Goal: Find specific page/section: Find specific page/section

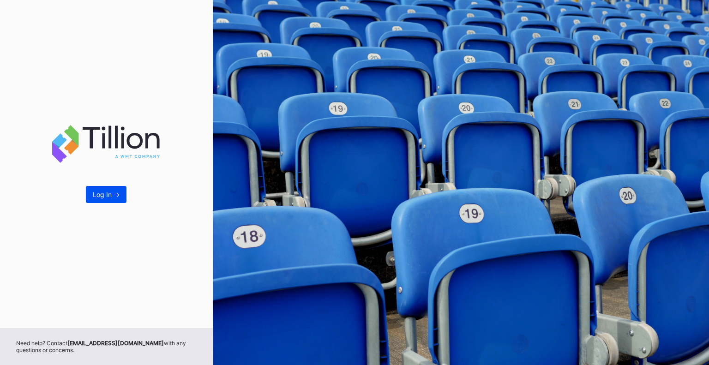
click at [93, 194] on div "Log In ->" at bounding box center [106, 195] width 27 height 8
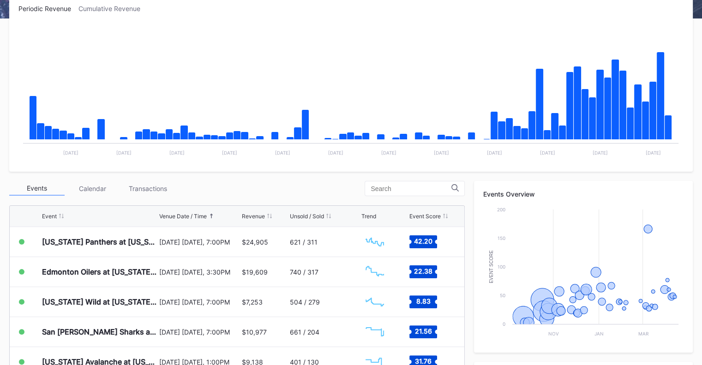
scroll to position [185, 0]
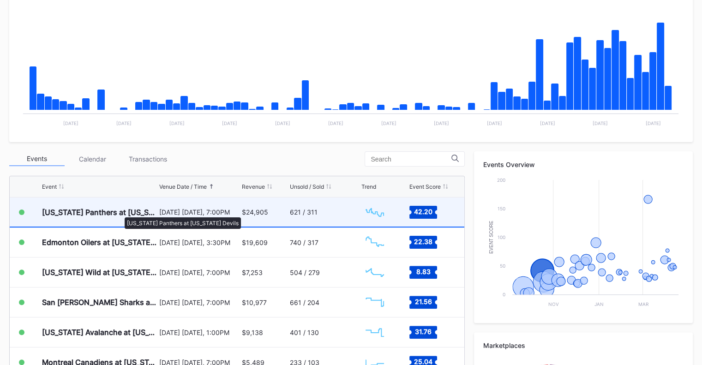
click at [120, 213] on div "[US_STATE] Panthers at [US_STATE] Devils" at bounding box center [99, 212] width 115 height 9
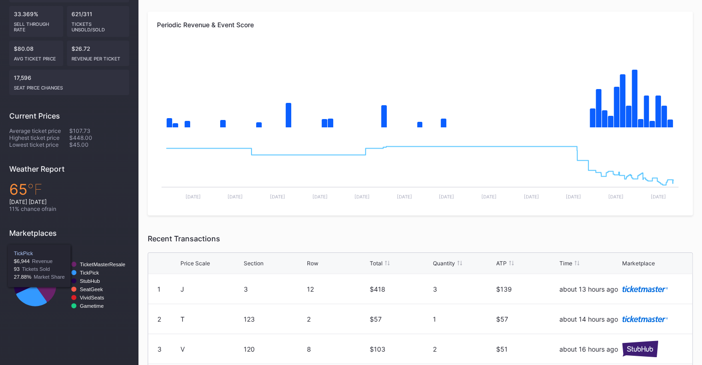
scroll to position [92, 0]
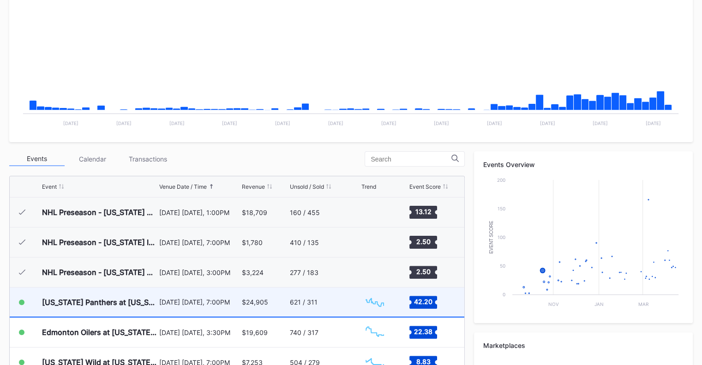
scroll to position [90, 0]
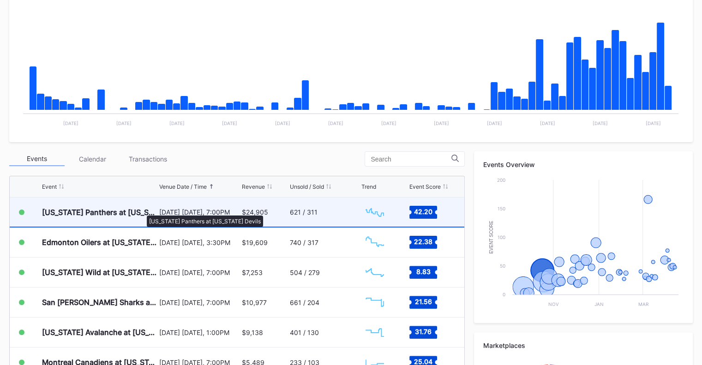
click at [142, 211] on div "[US_STATE] Panthers at [US_STATE] Devils" at bounding box center [99, 212] width 115 height 9
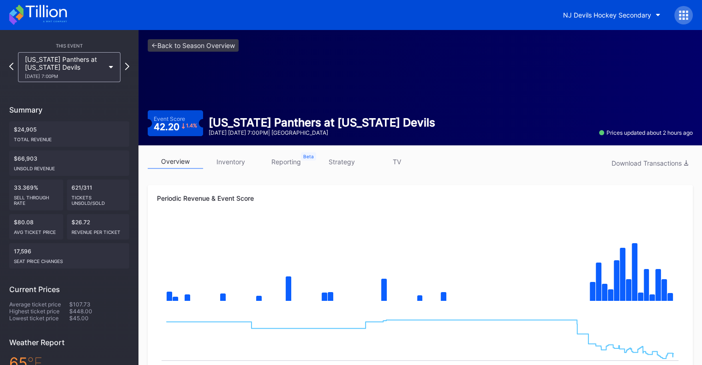
click at [237, 164] on link "inventory" at bounding box center [230, 162] width 55 height 14
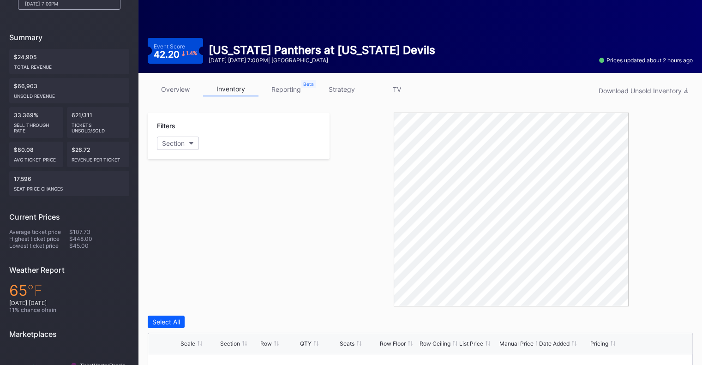
scroll to position [139, 0]
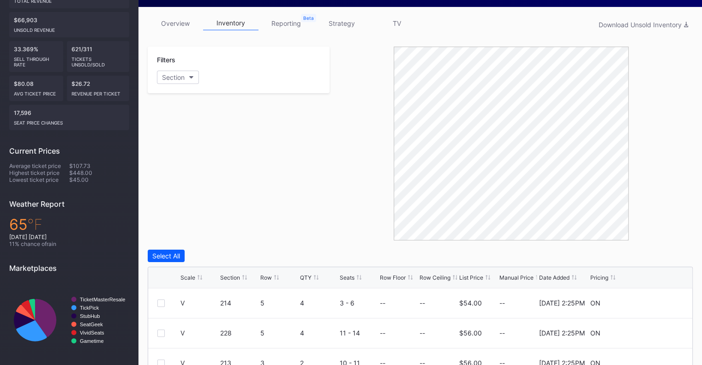
click at [475, 277] on div "List Price" at bounding box center [472, 277] width 24 height 7
click at [482, 277] on div "List Price" at bounding box center [472, 277] width 24 height 7
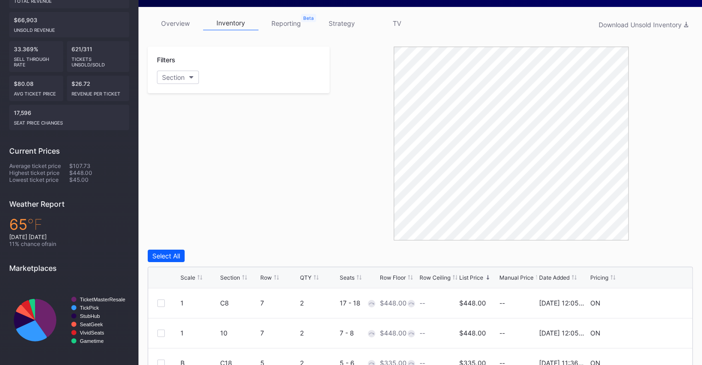
click at [482, 277] on div "List Price" at bounding box center [472, 277] width 24 height 7
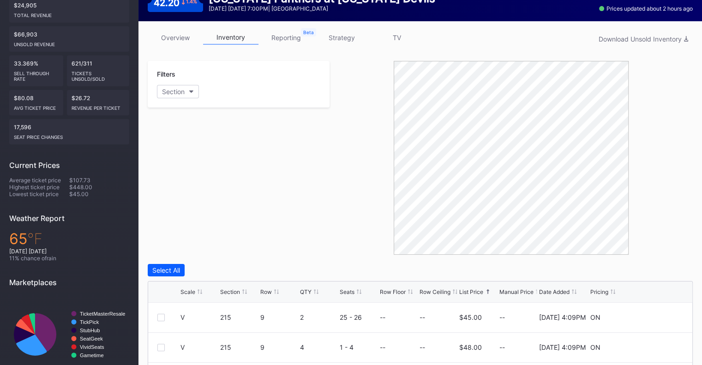
scroll to position [119, 0]
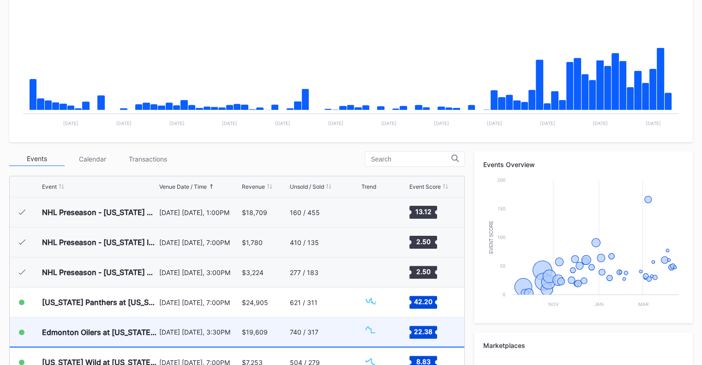
scroll to position [90, 0]
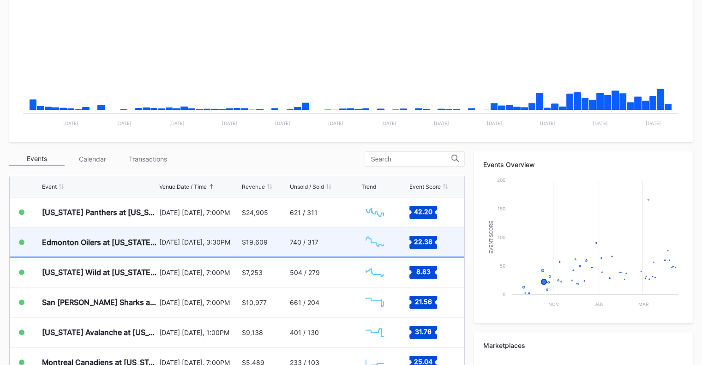
click at [88, 246] on div "Edmonton Oilers at [US_STATE] Devils" at bounding box center [99, 242] width 115 height 29
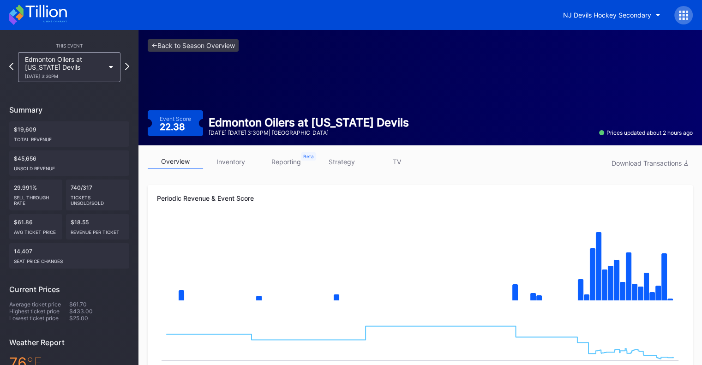
click at [288, 166] on link "reporting" at bounding box center [286, 162] width 55 height 14
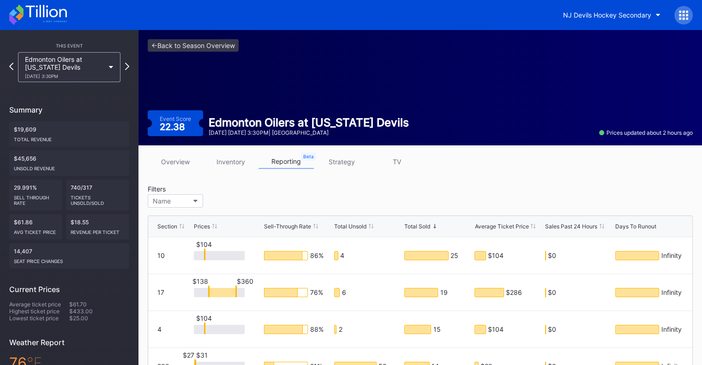
click at [224, 161] on link "inventory" at bounding box center [230, 162] width 55 height 14
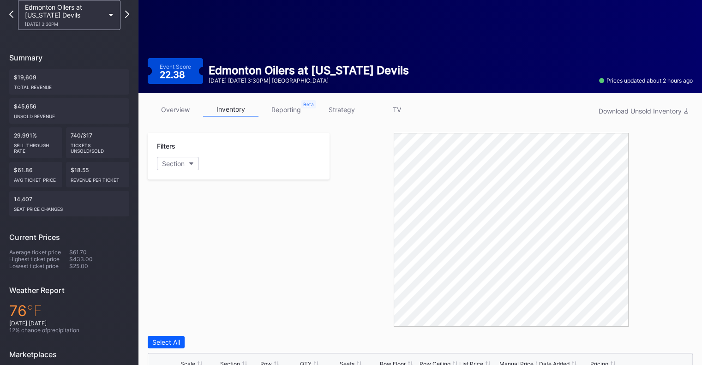
scroll to position [92, 0]
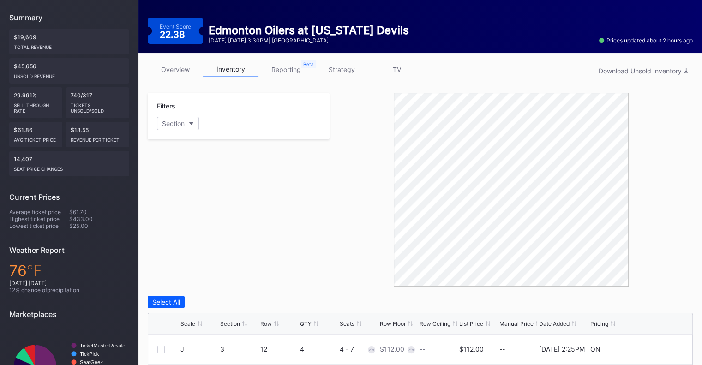
click at [478, 321] on div "List Price" at bounding box center [472, 324] width 24 height 7
